Goal: Information Seeking & Learning: Learn about a topic

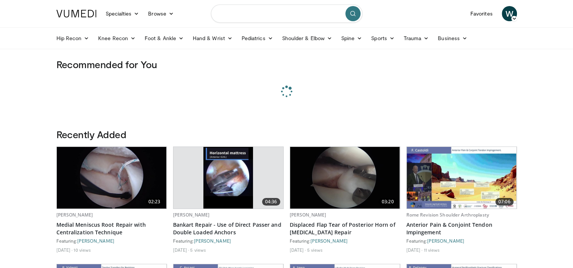
click at [244, 15] on input "Search topics, interventions" at bounding box center [286, 14] width 151 height 18
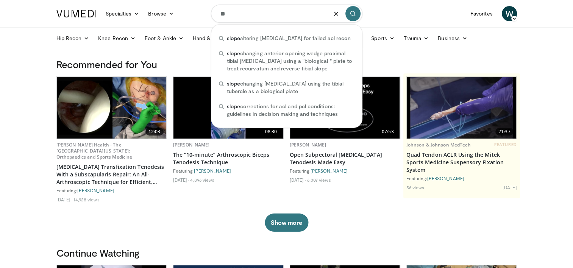
type input "*"
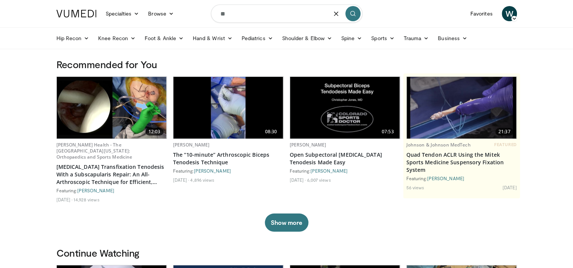
type input "*"
type input "**********"
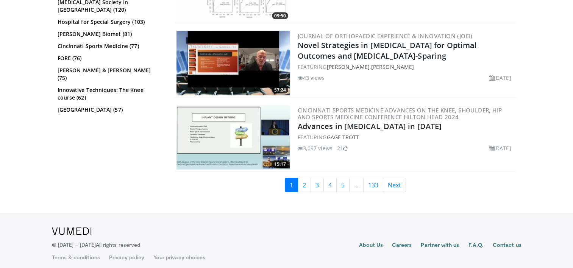
scroll to position [1763, 0]
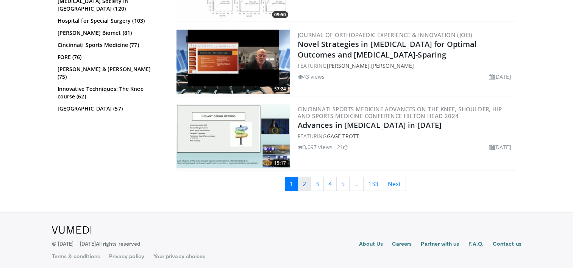
click at [305, 179] on link "2" at bounding box center [304, 184] width 13 height 14
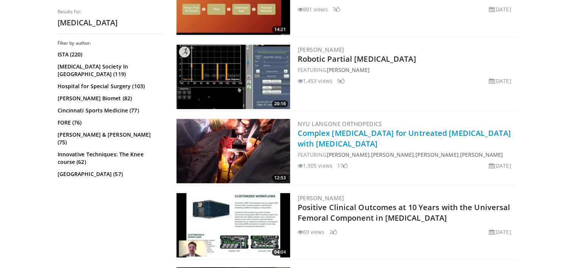
scroll to position [379, 0]
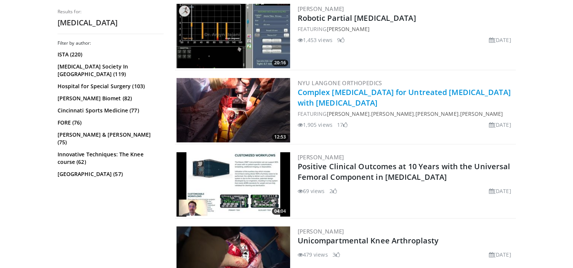
click at [357, 92] on link "Complex Total Knee Arthroplasty for Untreated Tibial Plateau Fracture with Nonu…" at bounding box center [404, 97] width 213 height 21
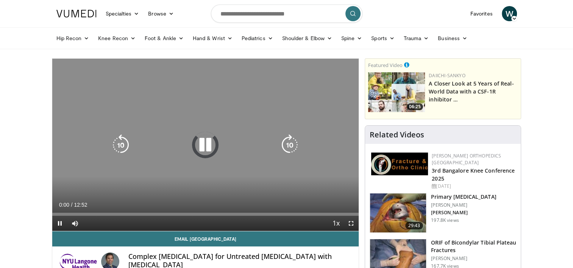
scroll to position [76, 0]
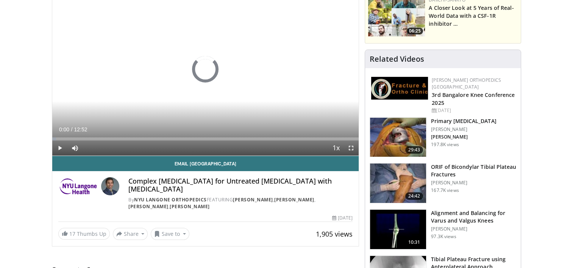
click at [399, 129] on img at bounding box center [398, 137] width 56 height 39
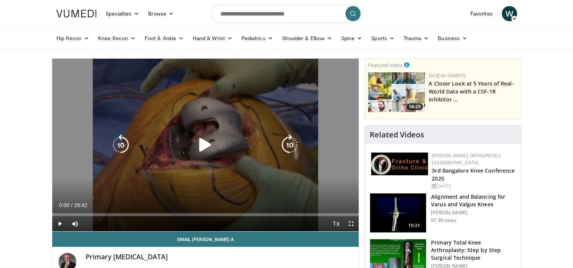
click at [203, 137] on icon "Video Player" at bounding box center [205, 144] width 21 height 21
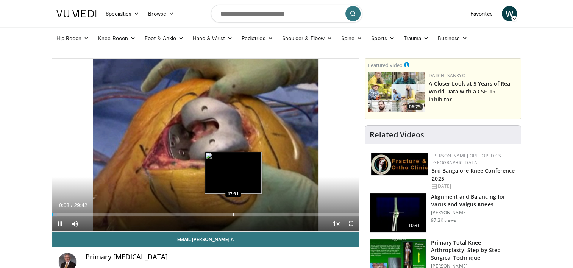
click at [234, 215] on div "Progress Bar" at bounding box center [233, 214] width 1 height 3
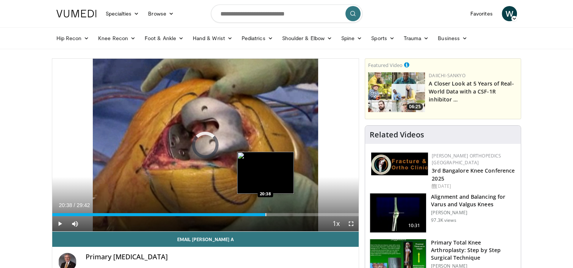
click at [265, 214] on div "Progress Bar" at bounding box center [265, 214] width 1 height 3
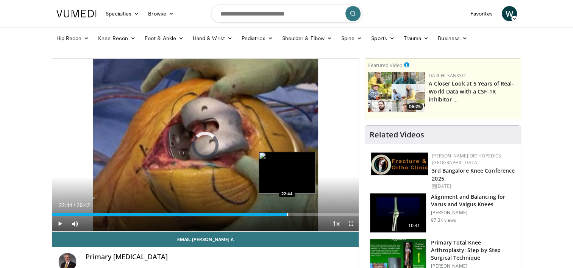
click at [287, 214] on div "Progress Bar" at bounding box center [287, 214] width 1 height 3
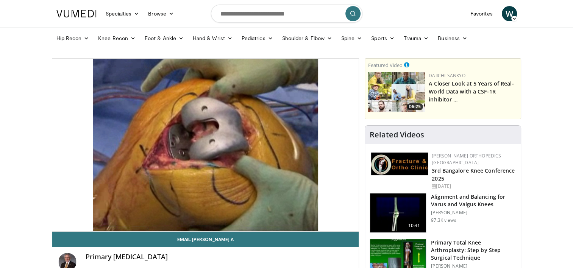
click at [304, 212] on div "10 seconds Tap to unmute" at bounding box center [205, 145] width 307 height 173
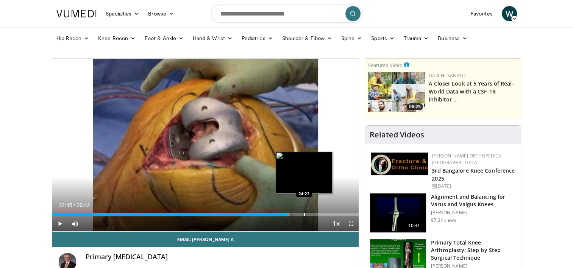
click at [304, 215] on div "Progress Bar" at bounding box center [304, 214] width 1 height 3
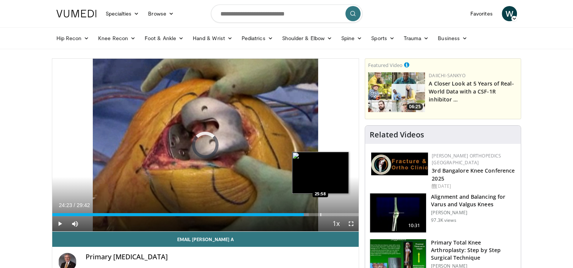
click at [320, 212] on div "Loaded : 83.67% 24:23 25:58" at bounding box center [205, 212] width 307 height 7
click at [342, 213] on div "Progress Bar" at bounding box center [342, 214] width 1 height 3
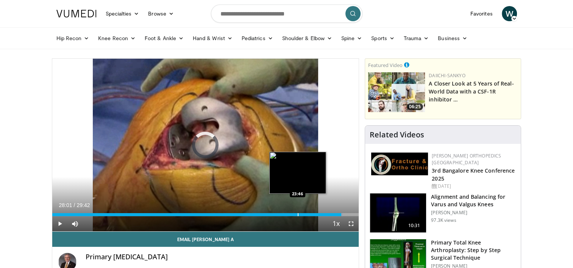
click at [297, 212] on div "Loaded : 94.90% 28:01 23:46" at bounding box center [205, 212] width 307 height 7
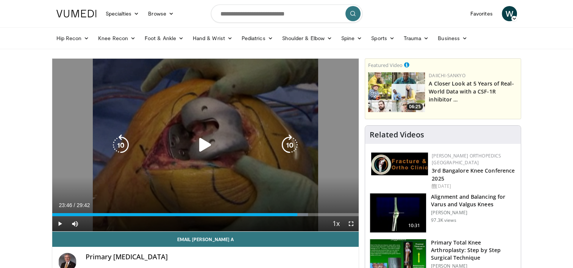
click at [210, 145] on icon "Video Player" at bounding box center [205, 144] width 21 height 21
click at [207, 146] on icon "Video Player" at bounding box center [205, 144] width 21 height 21
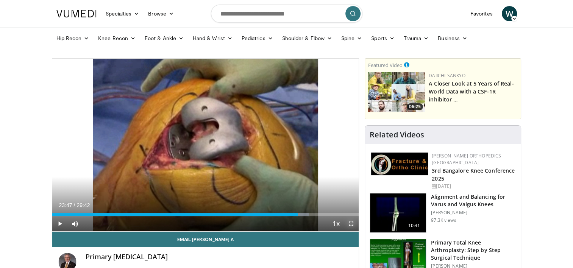
click at [351, 223] on span "Video Player" at bounding box center [350, 223] width 15 height 15
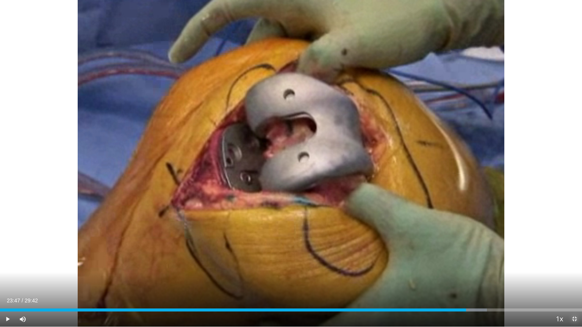
click at [571, 268] on span "Video Player" at bounding box center [573, 319] width 15 height 15
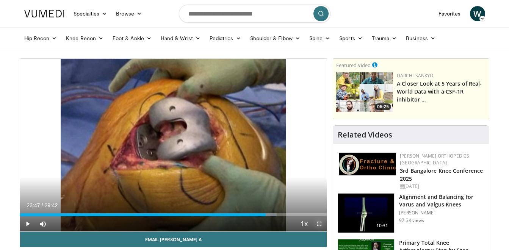
click at [320, 224] on span "Video Player" at bounding box center [318, 223] width 15 height 15
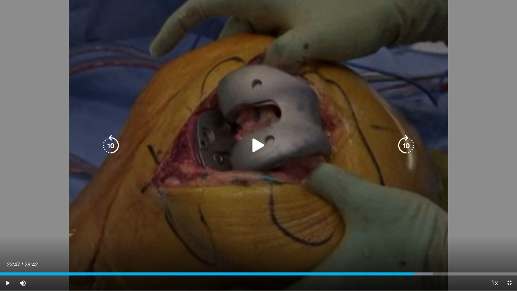
click at [256, 146] on icon "Video Player" at bounding box center [258, 145] width 21 height 21
click at [259, 144] on icon "Video Player" at bounding box center [258, 145] width 21 height 21
click at [252, 139] on icon "Video Player" at bounding box center [258, 145] width 21 height 21
click at [254, 140] on icon "Video Player" at bounding box center [258, 145] width 21 height 21
click at [270, 143] on div "Video Player" at bounding box center [258, 145] width 311 height 15
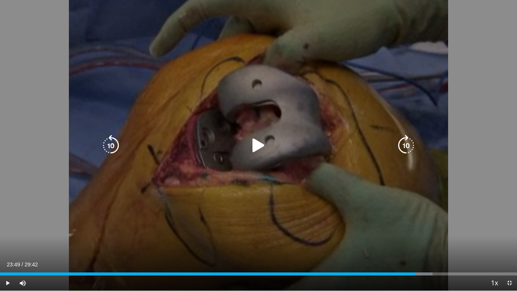
click at [257, 145] on icon "Video Player" at bounding box center [258, 145] width 21 height 21
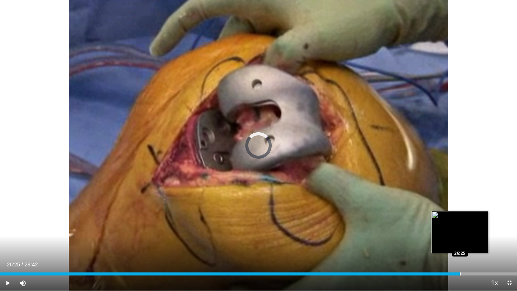
click at [460, 268] on div "Progress Bar" at bounding box center [460, 273] width 1 height 3
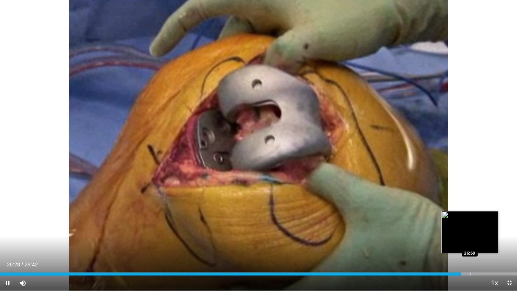
click at [470, 268] on div "Loaded : 91.53% 26:28 26:59" at bounding box center [258, 271] width 517 height 7
click at [478, 268] on div "Progress Bar" at bounding box center [477, 273] width 1 height 3
click at [470, 268] on div "Progress Bar" at bounding box center [470, 273] width 1 height 3
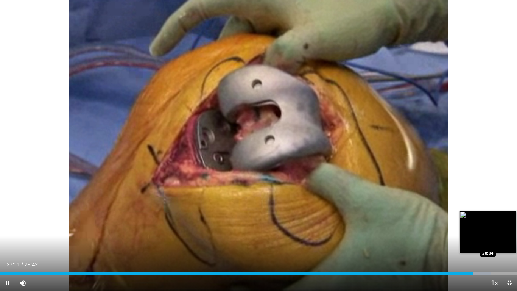
click at [489, 268] on div "Progress Bar" at bounding box center [489, 273] width 1 height 3
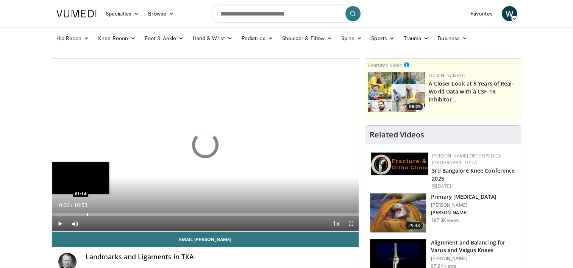
click at [87, 214] on div "Progress Bar" at bounding box center [87, 214] width 1 height 3
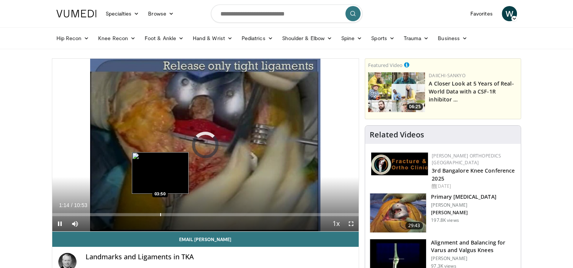
click at [160, 213] on div "Progress Bar" at bounding box center [160, 214] width 1 height 3
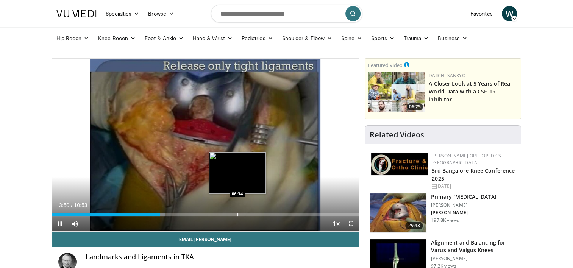
click at [240, 212] on div "Loaded : 36.73% 03:50 06:34" at bounding box center [205, 212] width 307 height 7
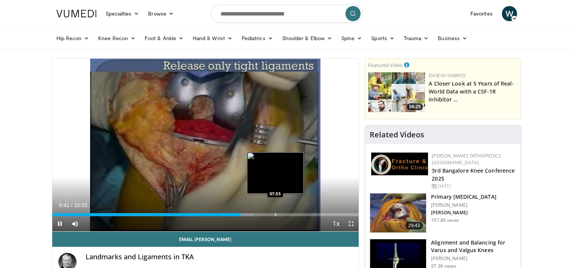
click at [275, 213] on div "Progress Bar" at bounding box center [275, 214] width 1 height 3
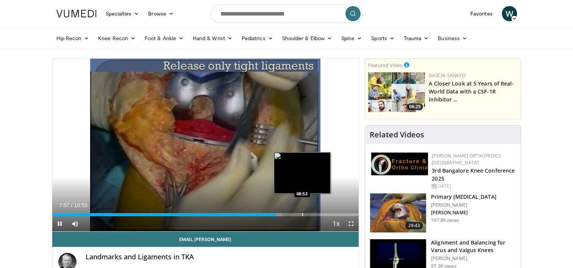
click at [302, 213] on div "Progress Bar" at bounding box center [302, 214] width 1 height 3
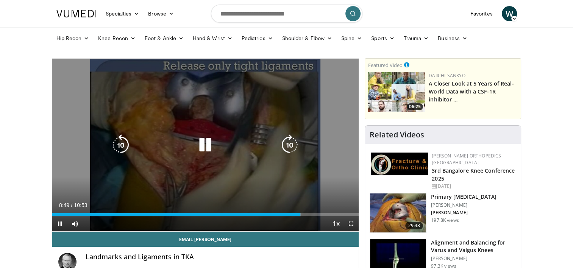
click at [274, 213] on video-js "**********" at bounding box center [205, 145] width 307 height 173
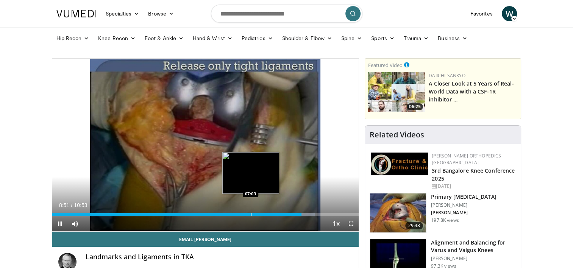
click at [249, 212] on div "Loaded : 85.71% 08:51 07:03" at bounding box center [205, 212] width 307 height 7
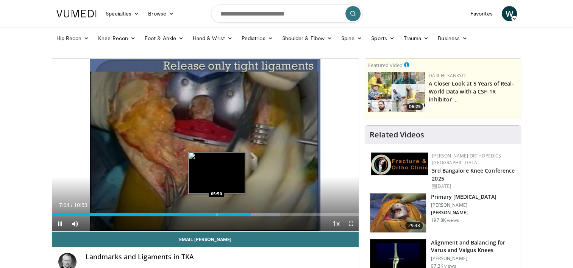
click at [213, 209] on div "Loaded : 74.32% 07:04 05:50" at bounding box center [205, 212] width 307 height 7
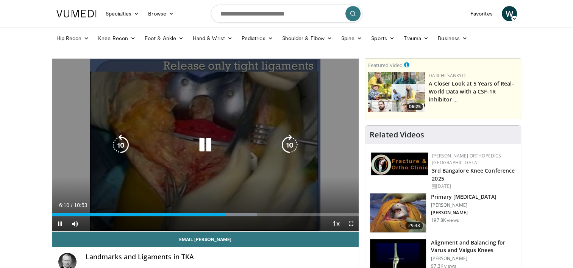
click at [204, 145] on icon "Video Player" at bounding box center [205, 144] width 21 height 21
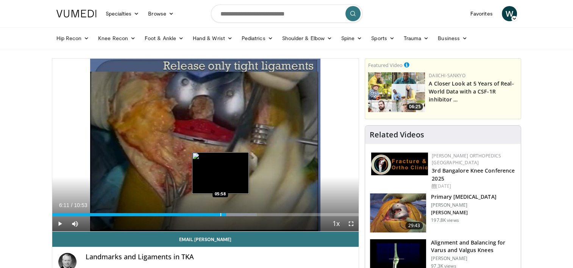
click at [220, 215] on div "Progress Bar" at bounding box center [220, 214] width 1 height 3
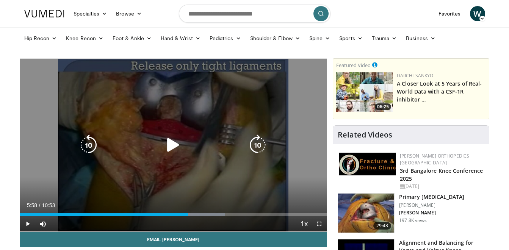
click at [164, 142] on icon "Video Player" at bounding box center [172, 144] width 21 height 21
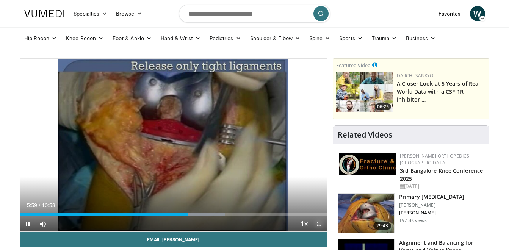
click at [317, 218] on span "Video Player" at bounding box center [318, 223] width 15 height 15
